Goal: Task Accomplishment & Management: Manage account settings

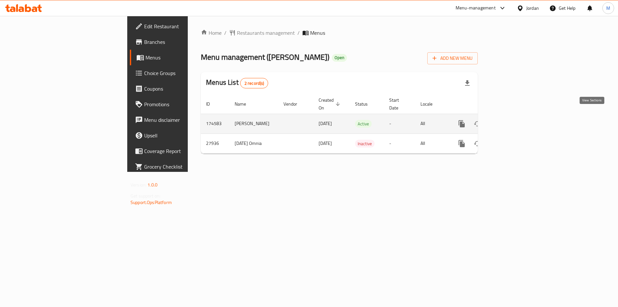
click at [511, 121] on icon "enhanced table" at bounding box center [508, 124] width 6 height 6
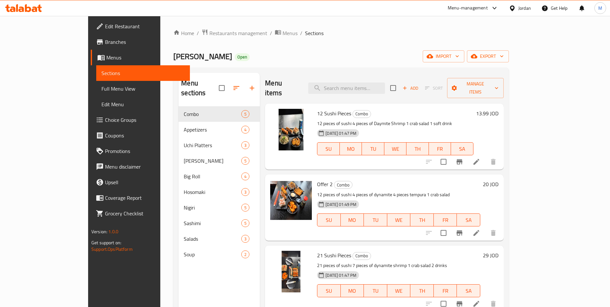
click at [499, 109] on h6 "13.99 JOD" at bounding box center [487, 113] width 22 height 9
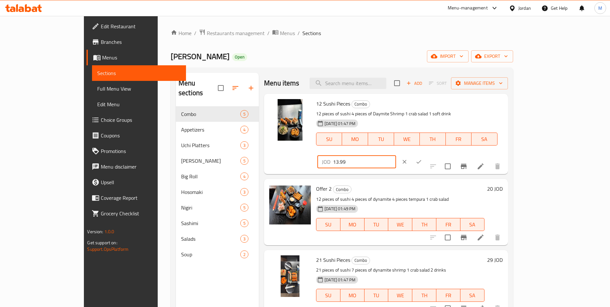
drag, startPoint x: 506, startPoint y: 106, endPoint x: 465, endPoint y: 106, distance: 41.0
click at [465, 106] on div "12 Sushi Pieces Combo 12 pieces of sushi 4 pieces of Daymite Shrimp 1 crab sala…" at bounding box center [410, 134] width 192 height 75
type input "13"
click at [422, 159] on icon "ok" at bounding box center [419, 162] width 7 height 7
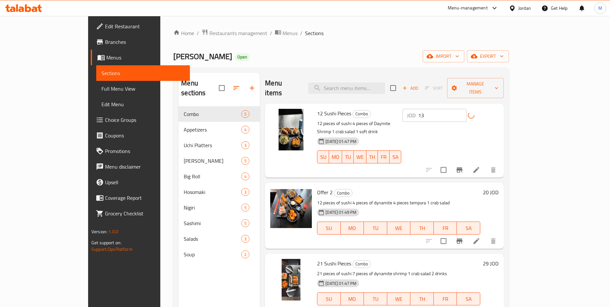
click at [467, 111] on input "13" at bounding box center [442, 115] width 48 height 13
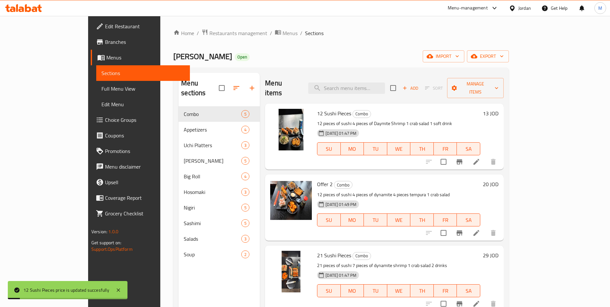
click at [499, 109] on h6 "13 JOD" at bounding box center [491, 113] width 16 height 9
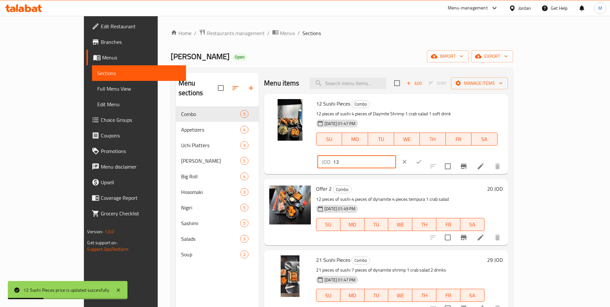
drag, startPoint x: 521, startPoint y: 105, endPoint x: 460, endPoint y: 106, distance: 61.1
click at [460, 106] on div "12 Sushi Pieces Combo 12 pieces of sushi 4 pieces of Daymite Shrimp 1 crab sala…" at bounding box center [410, 134] width 192 height 75
type input "12.99"
click at [426, 155] on button "ok" at bounding box center [419, 162] width 14 height 14
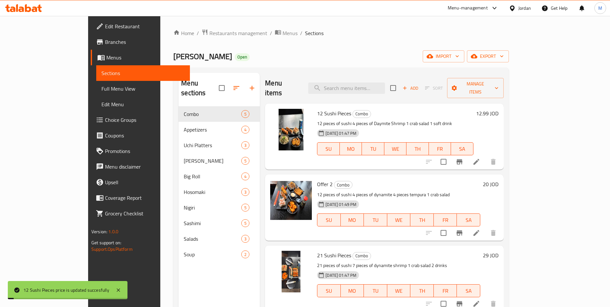
click at [499, 180] on h6 "20 JOD" at bounding box center [491, 184] width 16 height 9
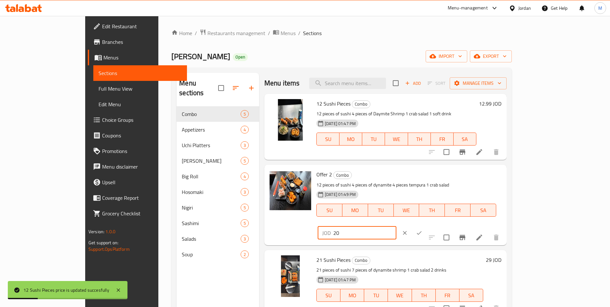
drag, startPoint x: 513, startPoint y: 177, endPoint x: 430, endPoint y: 187, distance: 83.6
click at [430, 187] on div "Offer 2 Combo 12 pieces of sushi 4 pieces of dynamite 4 pieces tempura 1 crab s…" at bounding box center [409, 204] width 190 height 75
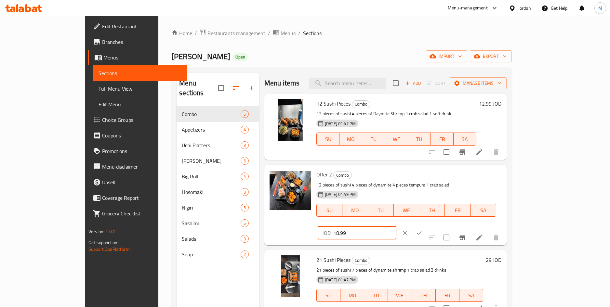
type input "18.99"
click at [426, 226] on button "ok" at bounding box center [419, 233] width 14 height 14
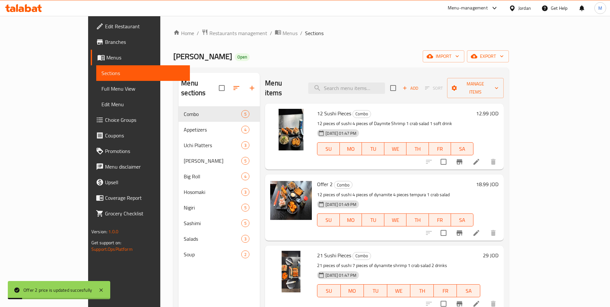
scroll to position [49, 0]
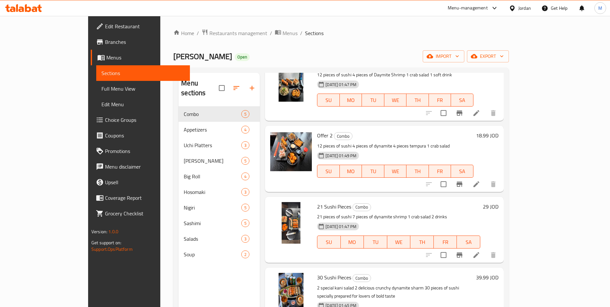
click at [499, 202] on h6 "29 JOD" at bounding box center [491, 206] width 16 height 9
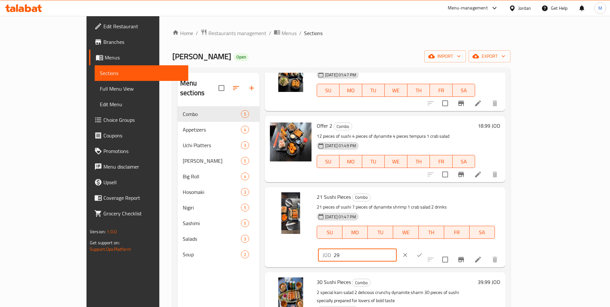
drag, startPoint x: 512, startPoint y: 202, endPoint x: 479, endPoint y: 202, distance: 32.2
click at [397, 249] on div "JOD 29 ​" at bounding box center [357, 255] width 79 height 13
type input "26.99"
click at [423, 252] on icon "ok" at bounding box center [419, 255] width 7 height 7
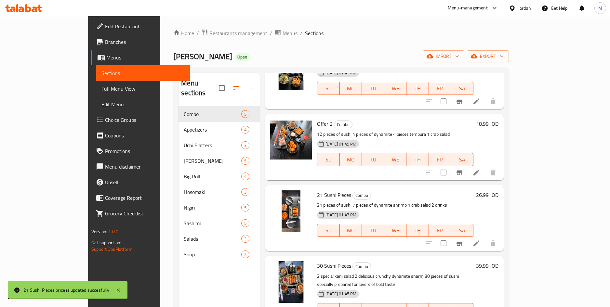
scroll to position [64, 0]
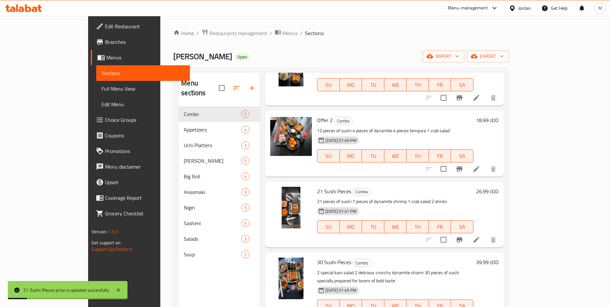
click at [499, 258] on h6 "39.99 JOD" at bounding box center [487, 262] width 22 height 9
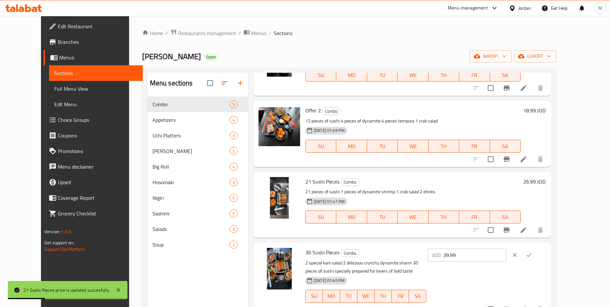
click at [506, 257] on input "39.99" at bounding box center [474, 255] width 63 height 13
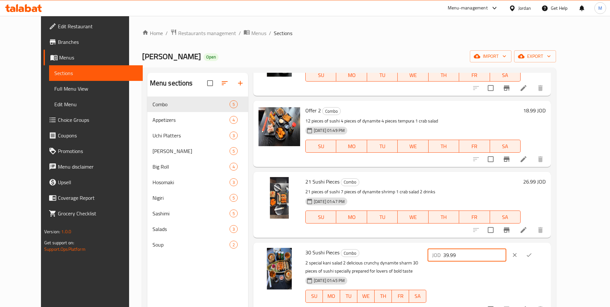
drag, startPoint x: 528, startPoint y: 257, endPoint x: 447, endPoint y: 258, distance: 81.6
click at [447, 258] on div "30 Sushi Pieces Combo 2 special kani salad 2 delicious crunchy dynamite sharm 3…" at bounding box center [426, 280] width 246 height 69
type input "37.99"
click at [536, 253] on button "ok" at bounding box center [529, 255] width 14 height 14
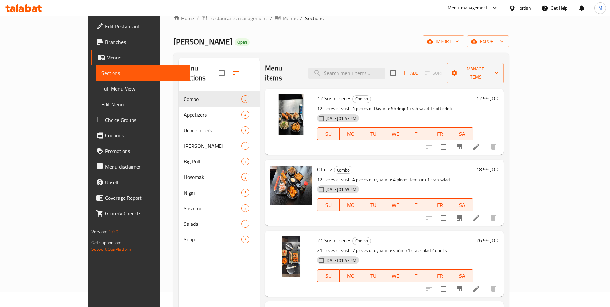
scroll to position [0, 0]
